Goal: Share content: Share content

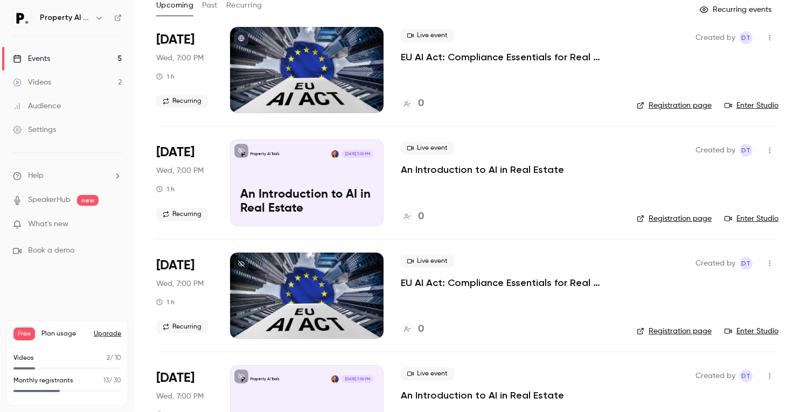
scroll to position [65, 0]
click at [766, 151] on icon "button" at bounding box center [770, 151] width 9 height 8
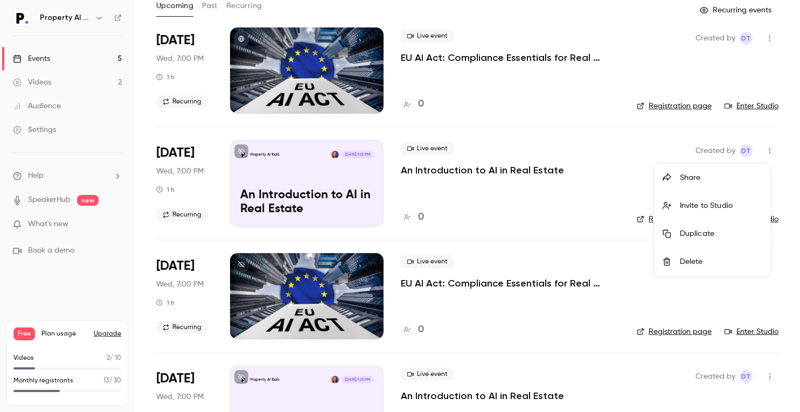
click at [714, 175] on div "Share" at bounding box center [721, 177] width 82 height 11
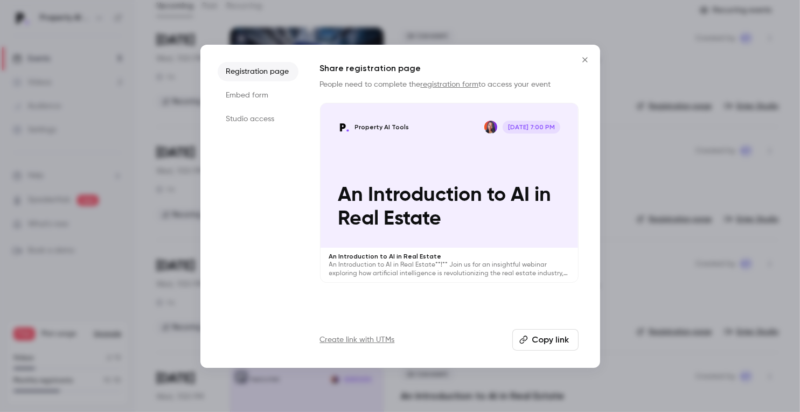
click at [271, 102] on li "Embed form" at bounding box center [258, 95] width 81 height 19
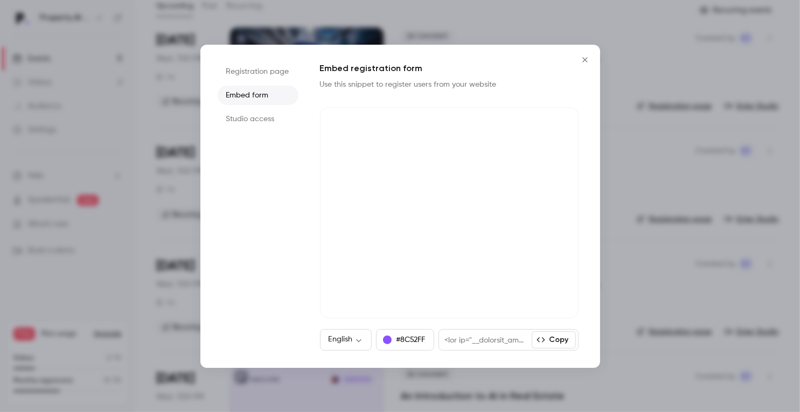
click at [265, 119] on li "Studio access" at bounding box center [258, 118] width 81 height 19
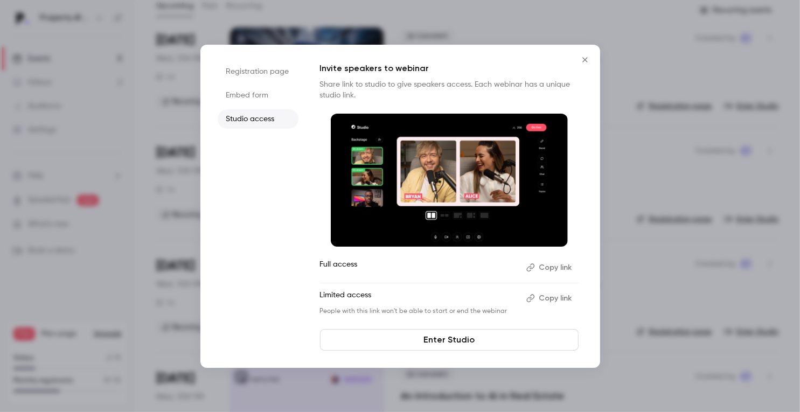
click at [259, 89] on li "Embed form" at bounding box center [258, 95] width 81 height 19
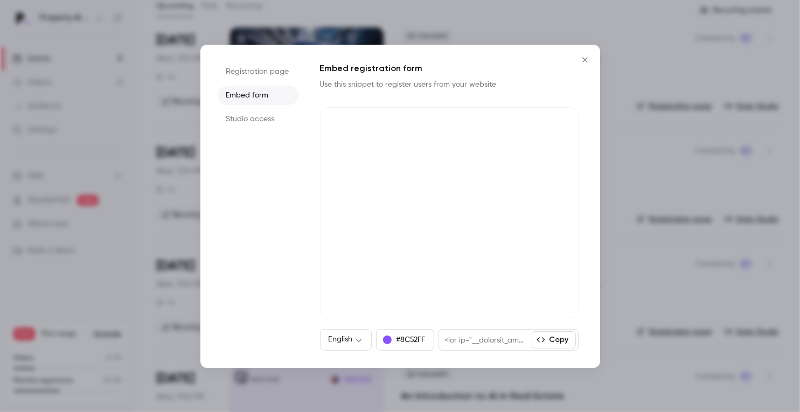
click at [266, 70] on li "Registration page" at bounding box center [258, 71] width 81 height 19
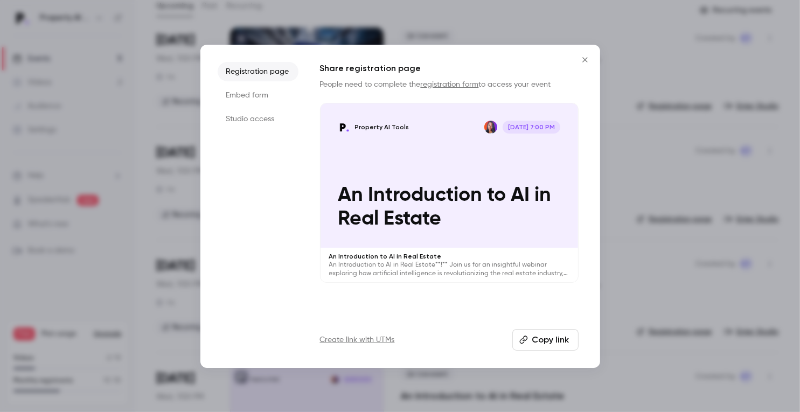
click at [530, 344] on button "Copy link" at bounding box center [546, 340] width 66 height 22
click at [527, 342] on icon "button" at bounding box center [524, 340] width 9 height 9
click at [262, 94] on li "Embed form" at bounding box center [258, 95] width 81 height 19
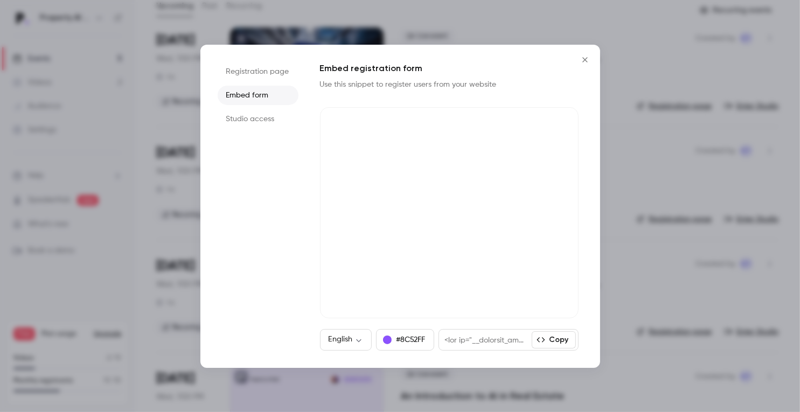
click at [262, 123] on li "Studio access" at bounding box center [258, 118] width 81 height 19
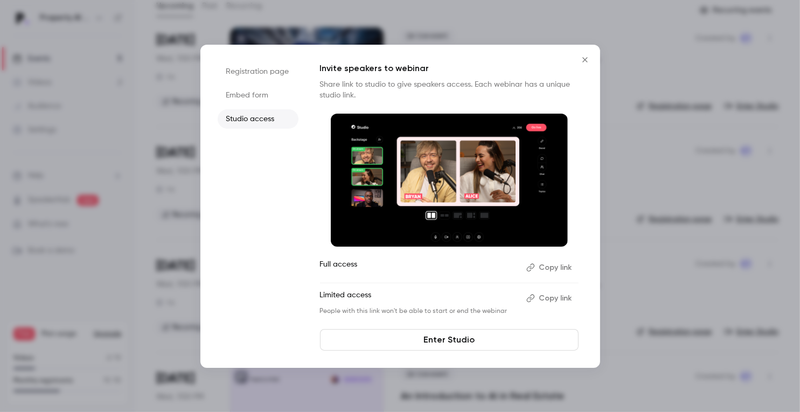
click at [259, 101] on li "Embed form" at bounding box center [258, 95] width 81 height 19
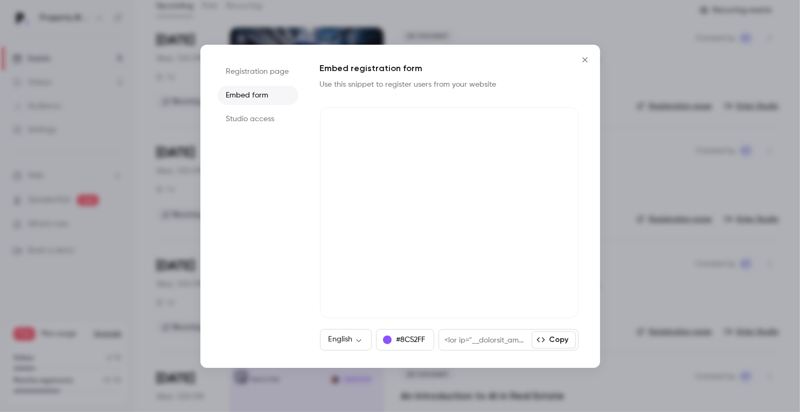
click at [581, 60] on icon "Close" at bounding box center [585, 60] width 13 height 9
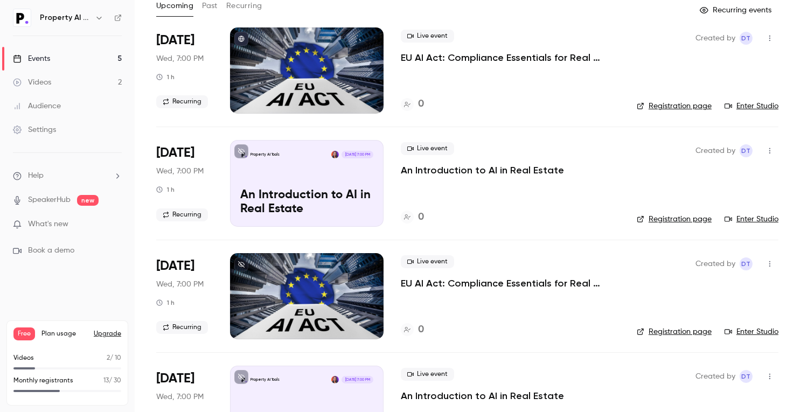
click at [520, 28] on div "Live event EU AI Act: Compliance Essentials for Real Estate & Construction 0" at bounding box center [510, 70] width 219 height 86
